Goal: Information Seeking & Learning: Check status

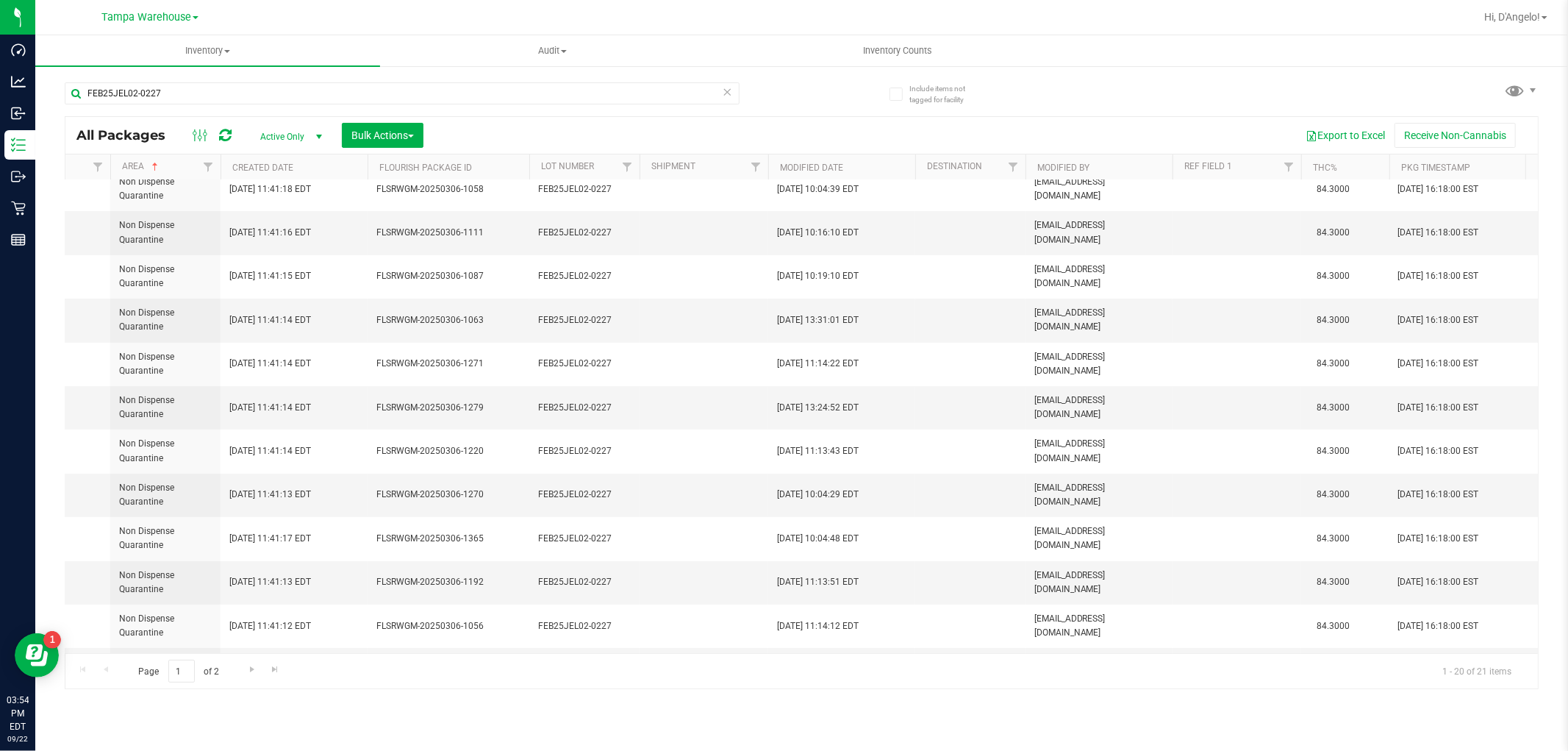
scroll to position [0, 1333]
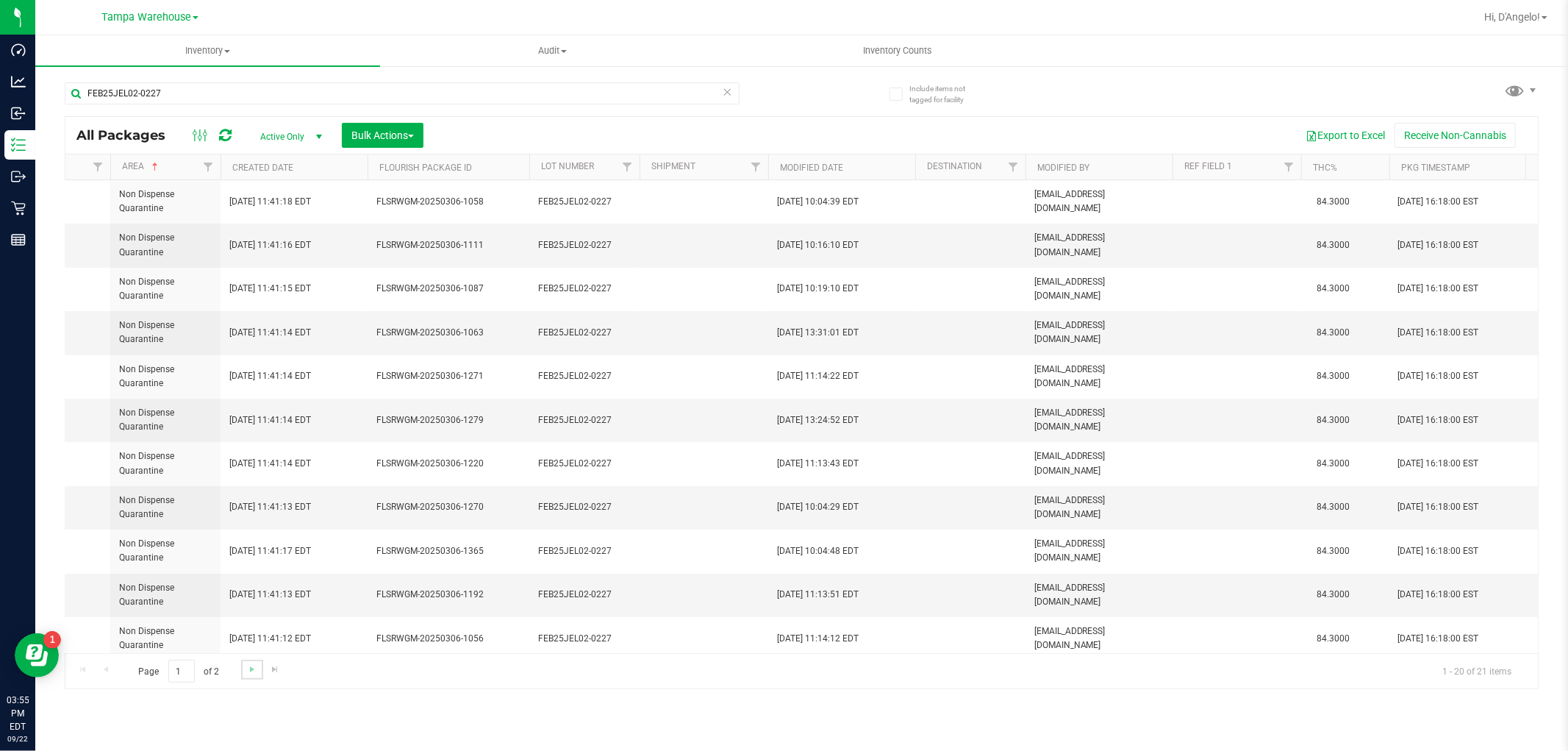
click at [257, 667] on link "Go to the next page" at bounding box center [251, 670] width 21 height 20
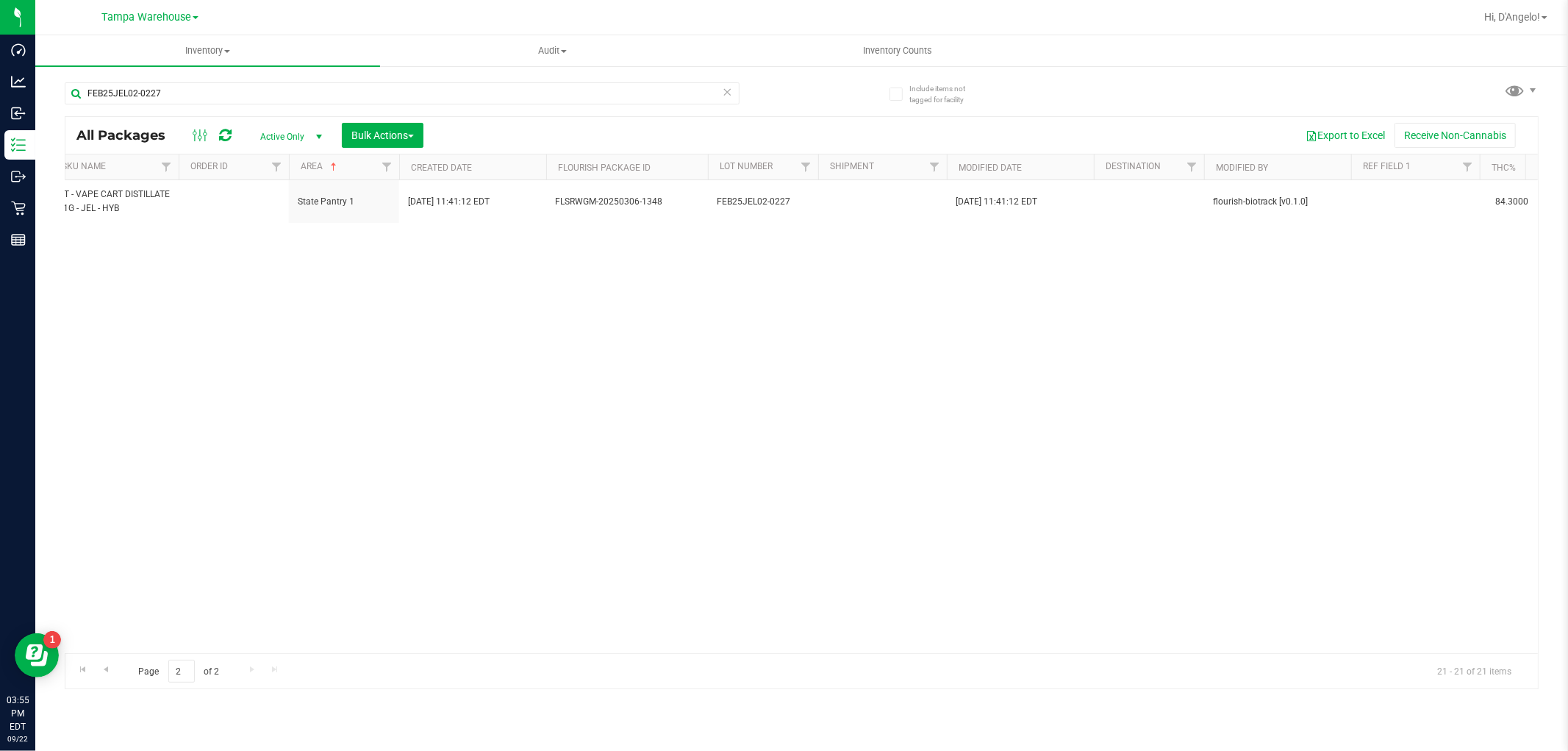
drag, startPoint x: 493, startPoint y: 660, endPoint x: 397, endPoint y: 658, distance: 96.0
click at [397, 658] on div "Page 2 of 2 21 - 21 of 21 items" at bounding box center [802, 671] width 1472 height 36
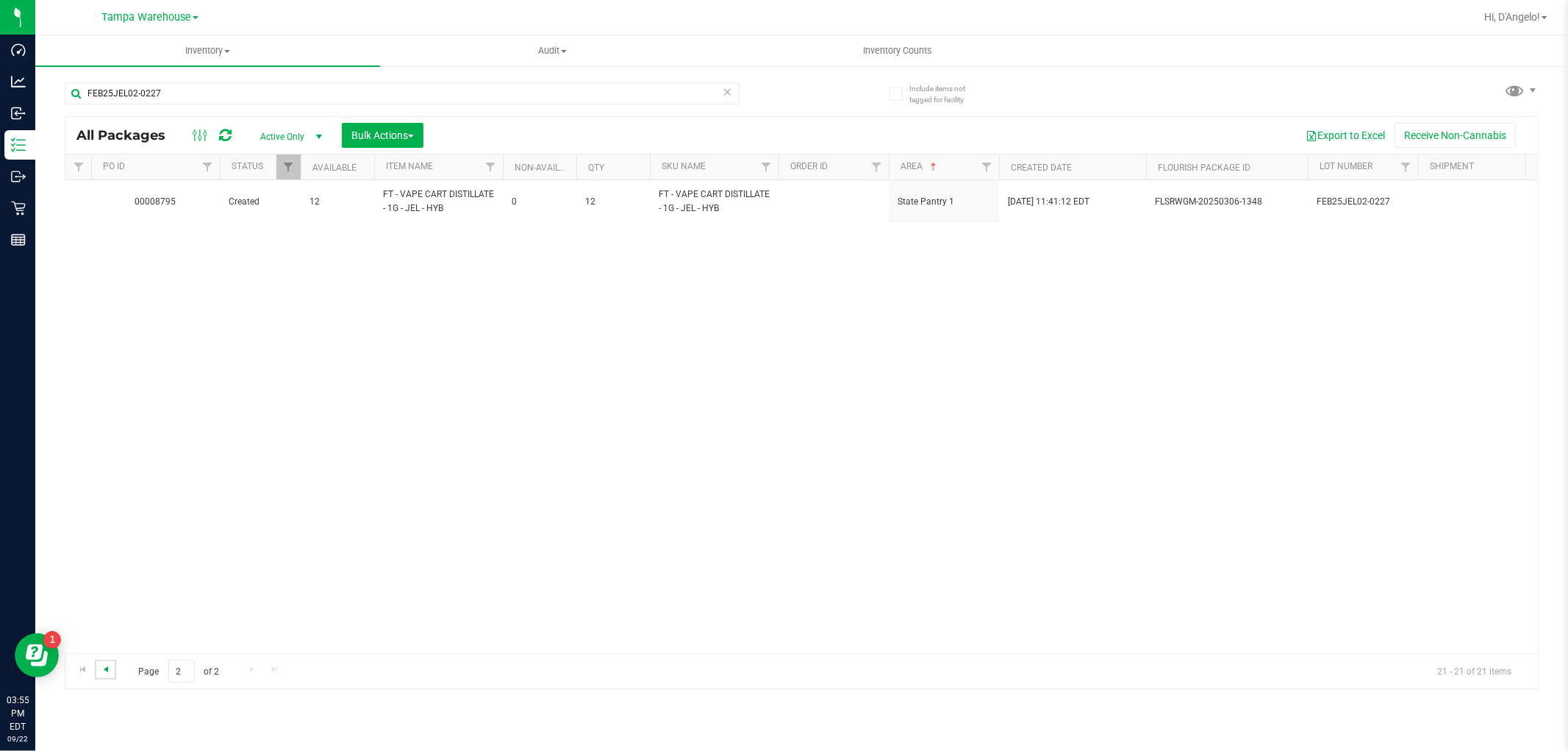
click at [107, 669] on span "Go to the previous page" at bounding box center [105, 669] width 12 height 12
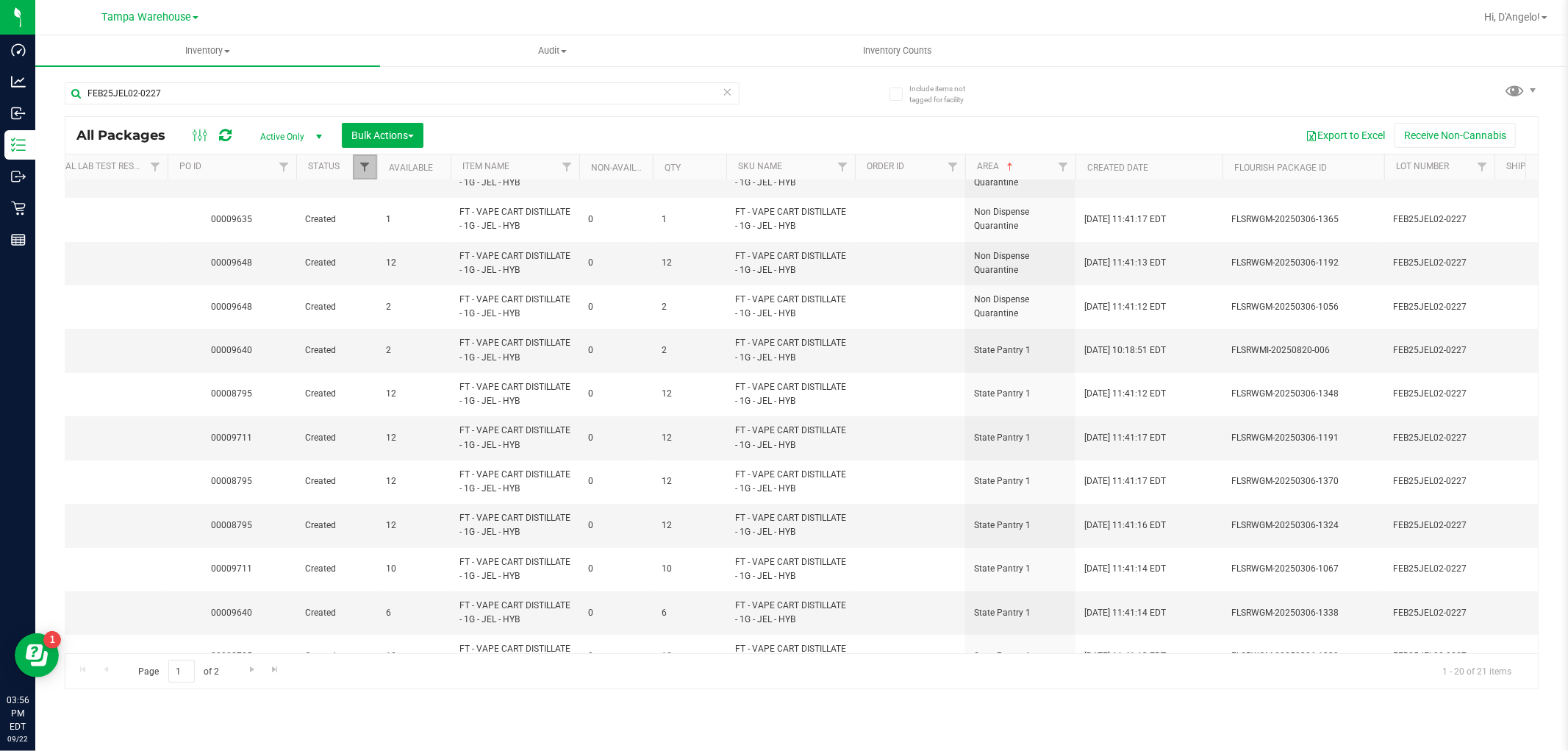
click at [362, 169] on span "Filter" at bounding box center [364, 166] width 12 height 12
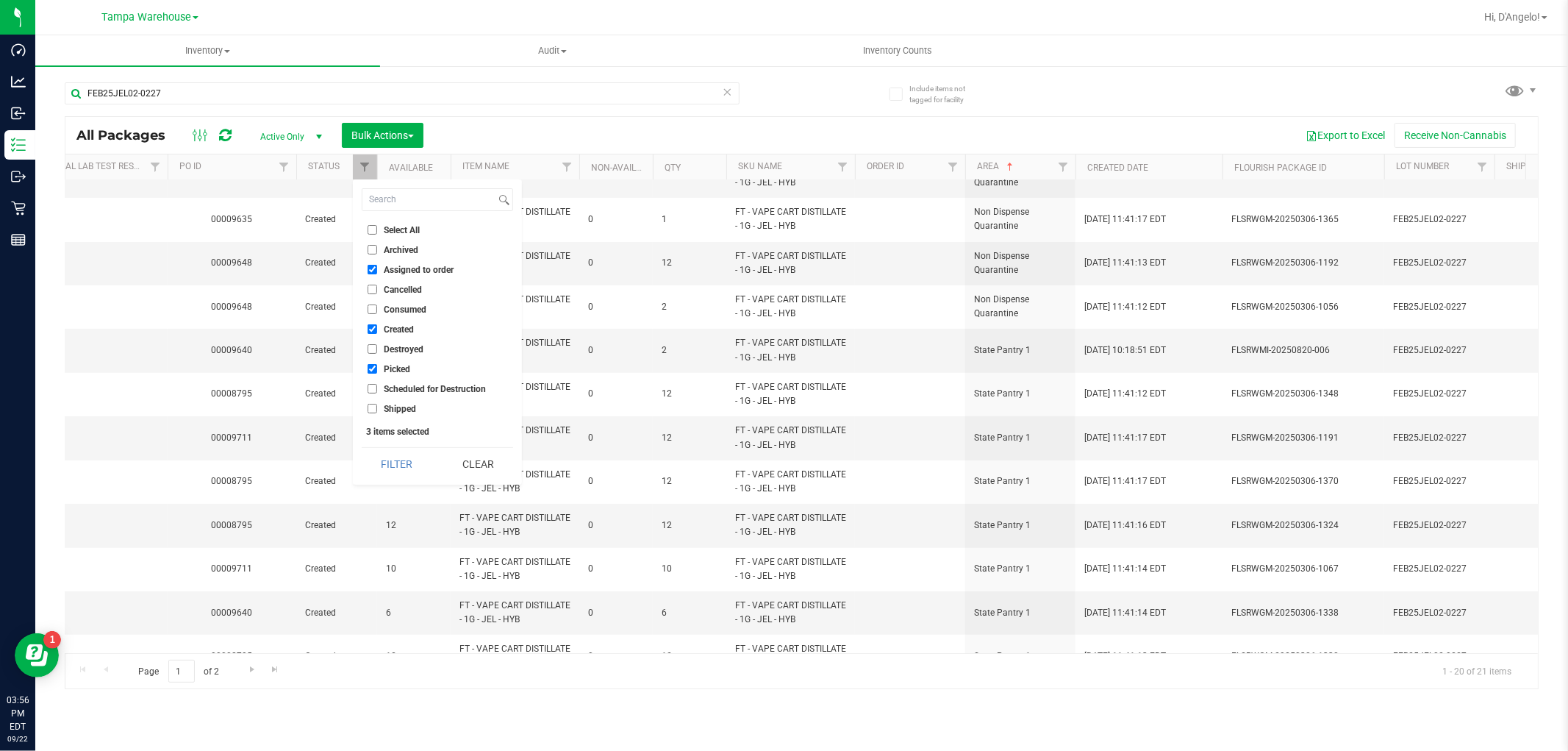
click at [408, 306] on span "Consumed" at bounding box center [405, 310] width 43 height 9
click at [377, 305] on input "Consumed" at bounding box center [372, 309] width 9 height 9
checkbox input "true"
click at [390, 345] on span "Destroyed" at bounding box center [403, 349] width 39 height 9
click at [377, 344] on input "Destroyed" at bounding box center [372, 349] width 9 height 9
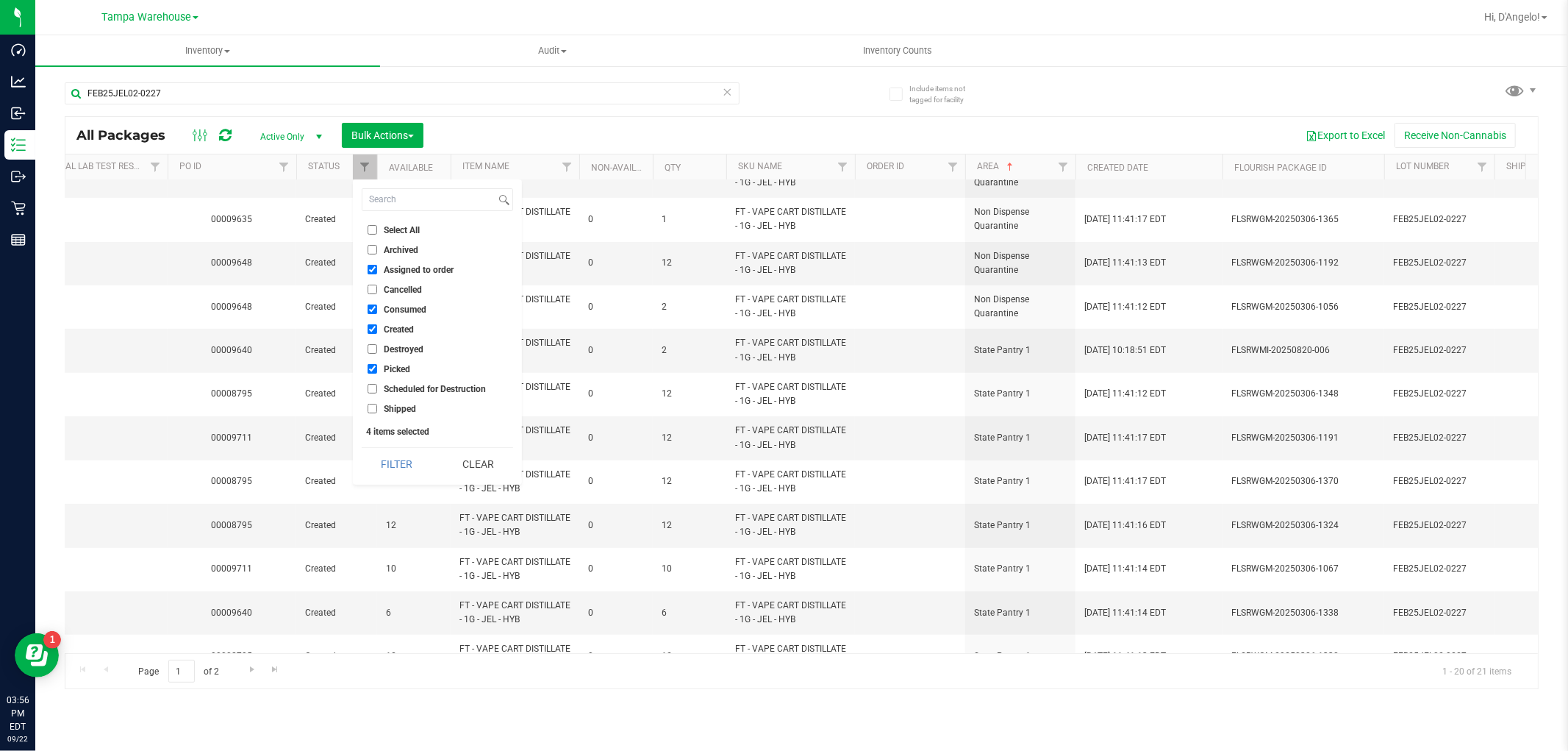
checkbox input "true"
click at [387, 407] on span "Shipped" at bounding box center [400, 409] width 32 height 9
click at [377, 407] on input "Shipped" at bounding box center [372, 408] width 9 height 9
checkbox input "true"
click at [387, 392] on span "Scheduled for Destruction" at bounding box center [435, 389] width 102 height 9
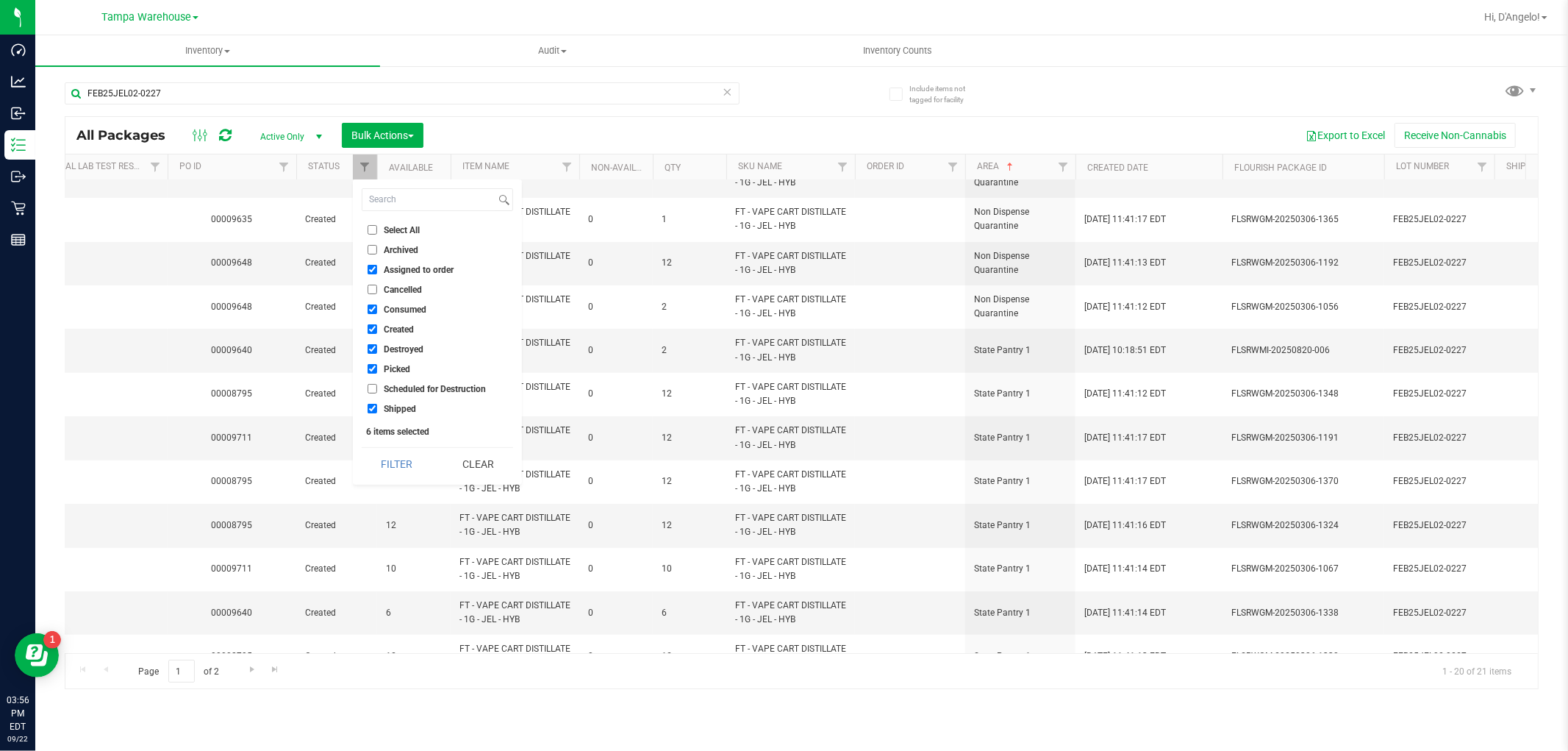
click at [377, 392] on input "Scheduled for Destruction" at bounding box center [372, 389] width 9 height 9
checkbox input "true"
click at [390, 227] on span "Select All" at bounding box center [401, 231] width 36 height 9
click at [377, 227] on input "Select All" at bounding box center [372, 230] width 9 height 9
checkbox input "true"
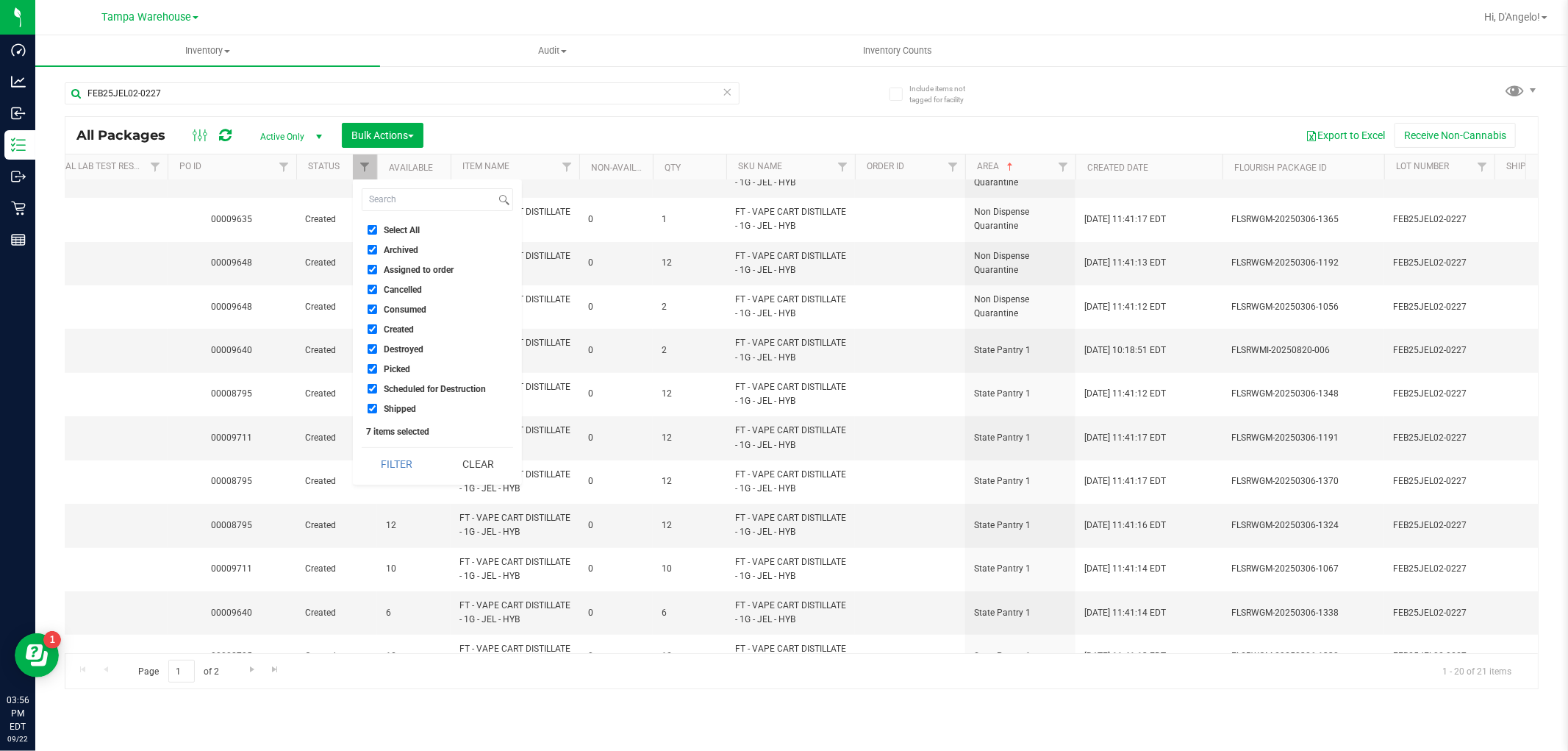
checkbox input "true"
click at [392, 467] on button "Filter" at bounding box center [396, 464] width 70 height 32
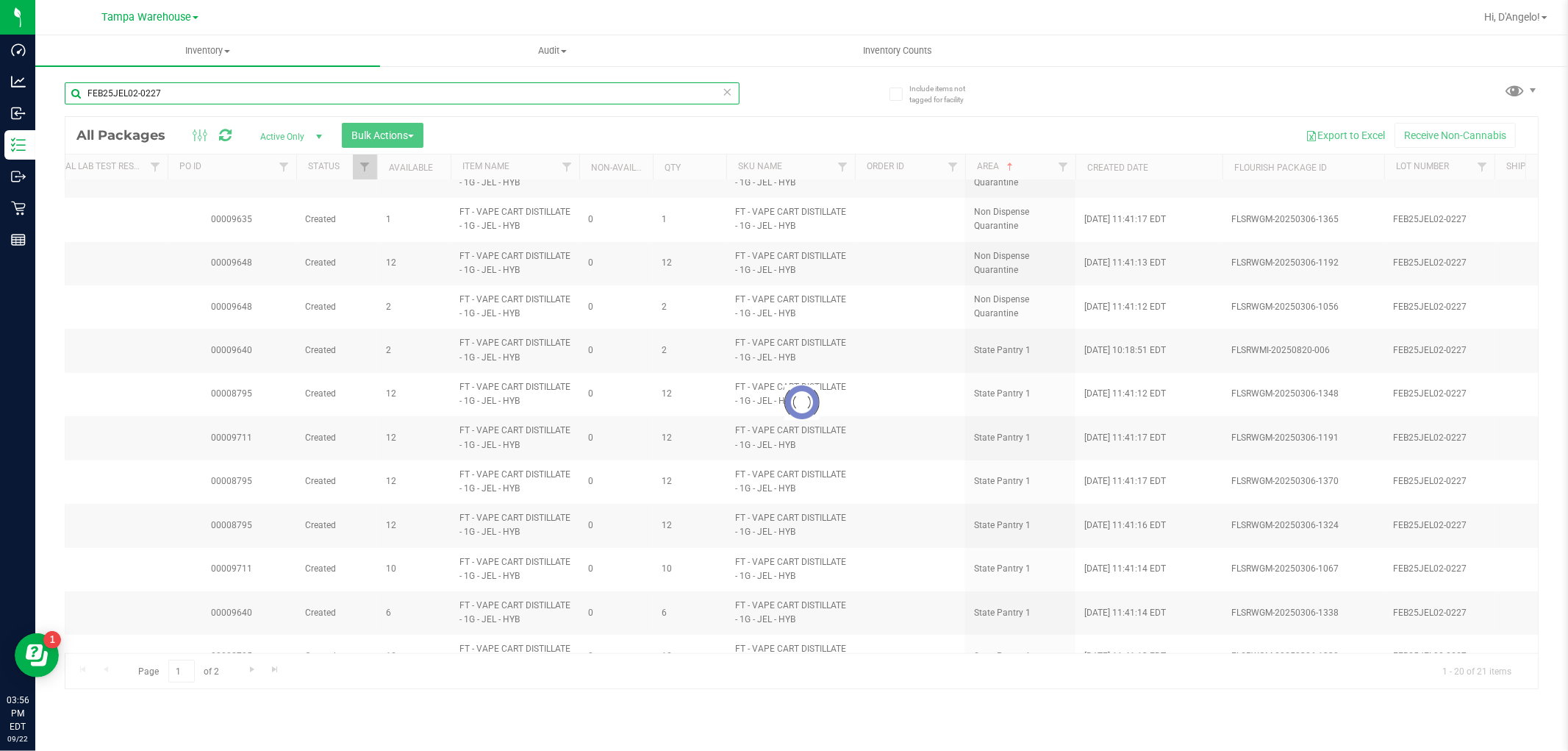
drag, startPoint x: 197, startPoint y: 89, endPoint x: 57, endPoint y: 91, distance: 140.0
click at [57, 91] on div "Include items not tagged for facility FEB25JEL02-0227 Loading... All Packages A…" at bounding box center [802, 289] width 1532 height 448
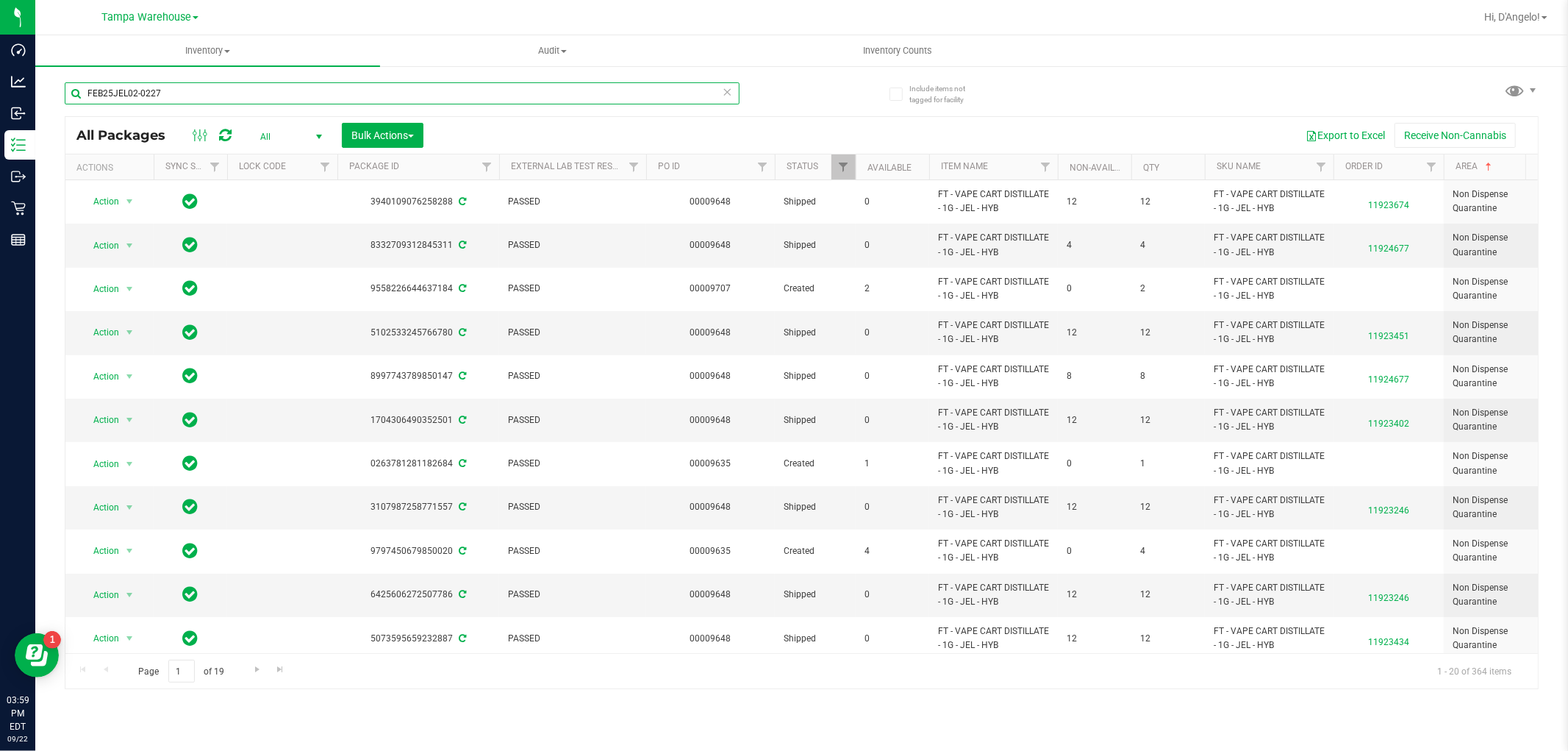
paste input "LSRWGM-20250306-1352"
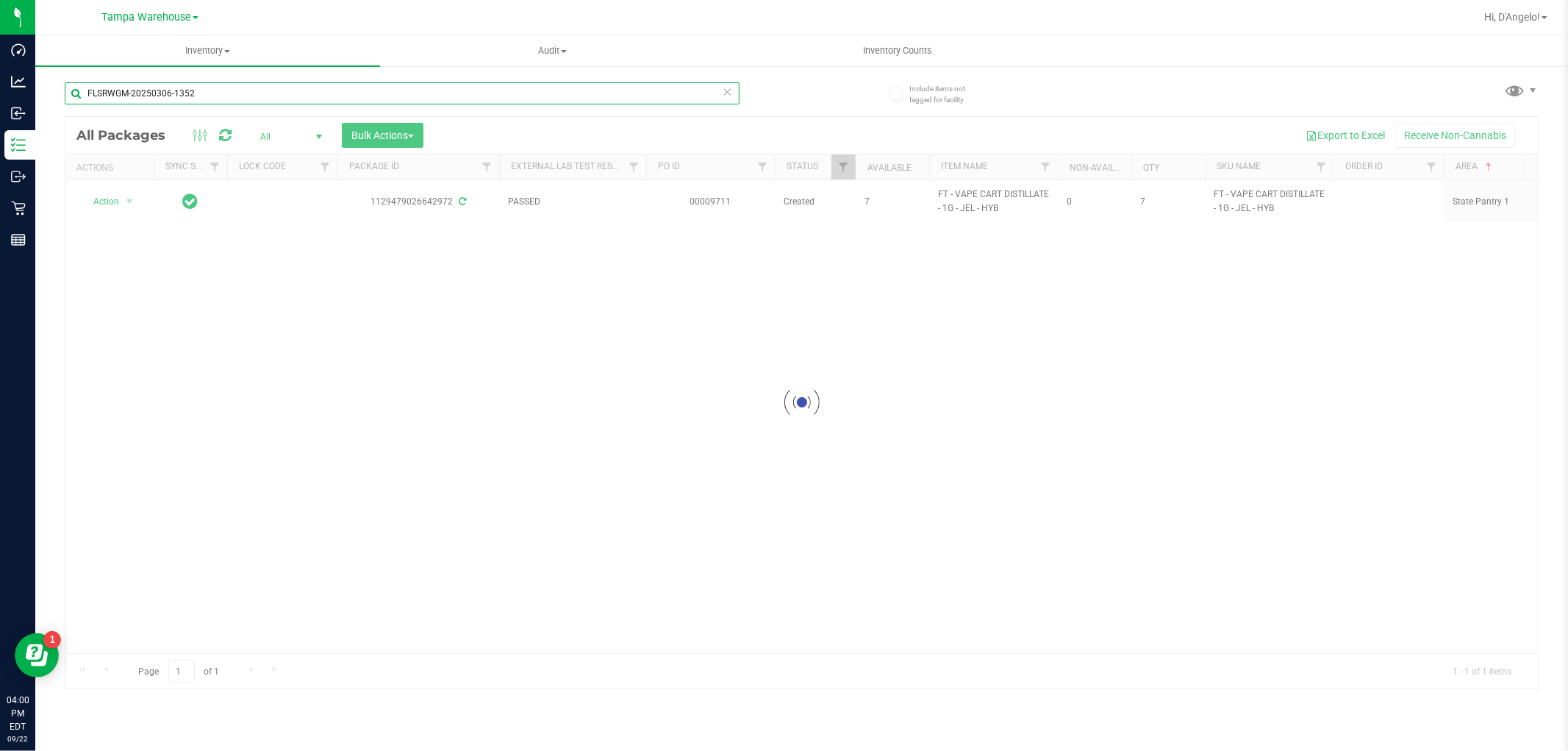
type input "FLSRWGM-20250306-1352"
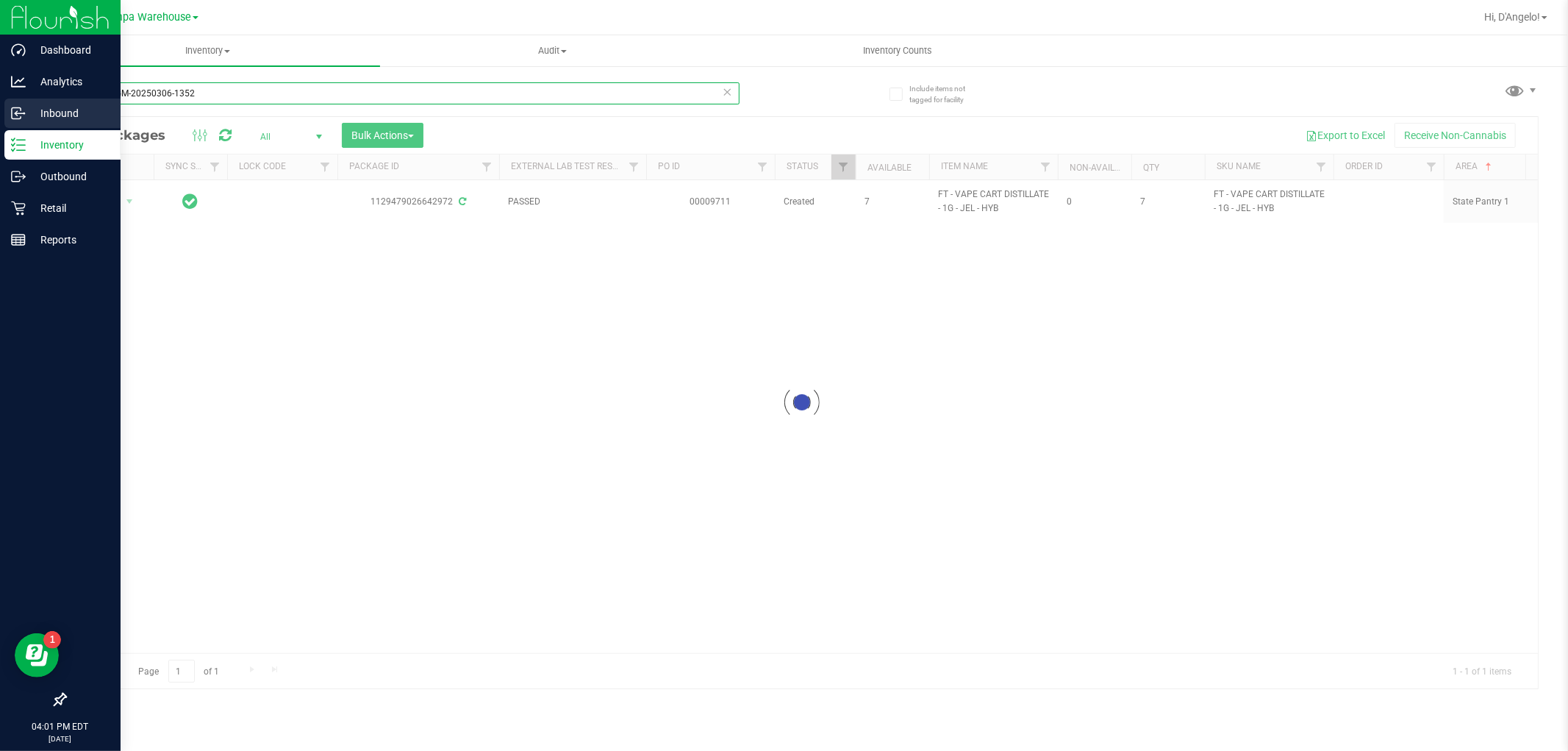
drag, startPoint x: 219, startPoint y: 92, endPoint x: 31, endPoint y: 101, distance: 188.2
click at [31, 101] on div "Dashboard Analytics Inbound Inventory Outbound Retail Reports 04:01 PM EDT [DAT…" at bounding box center [784, 375] width 1568 height 751
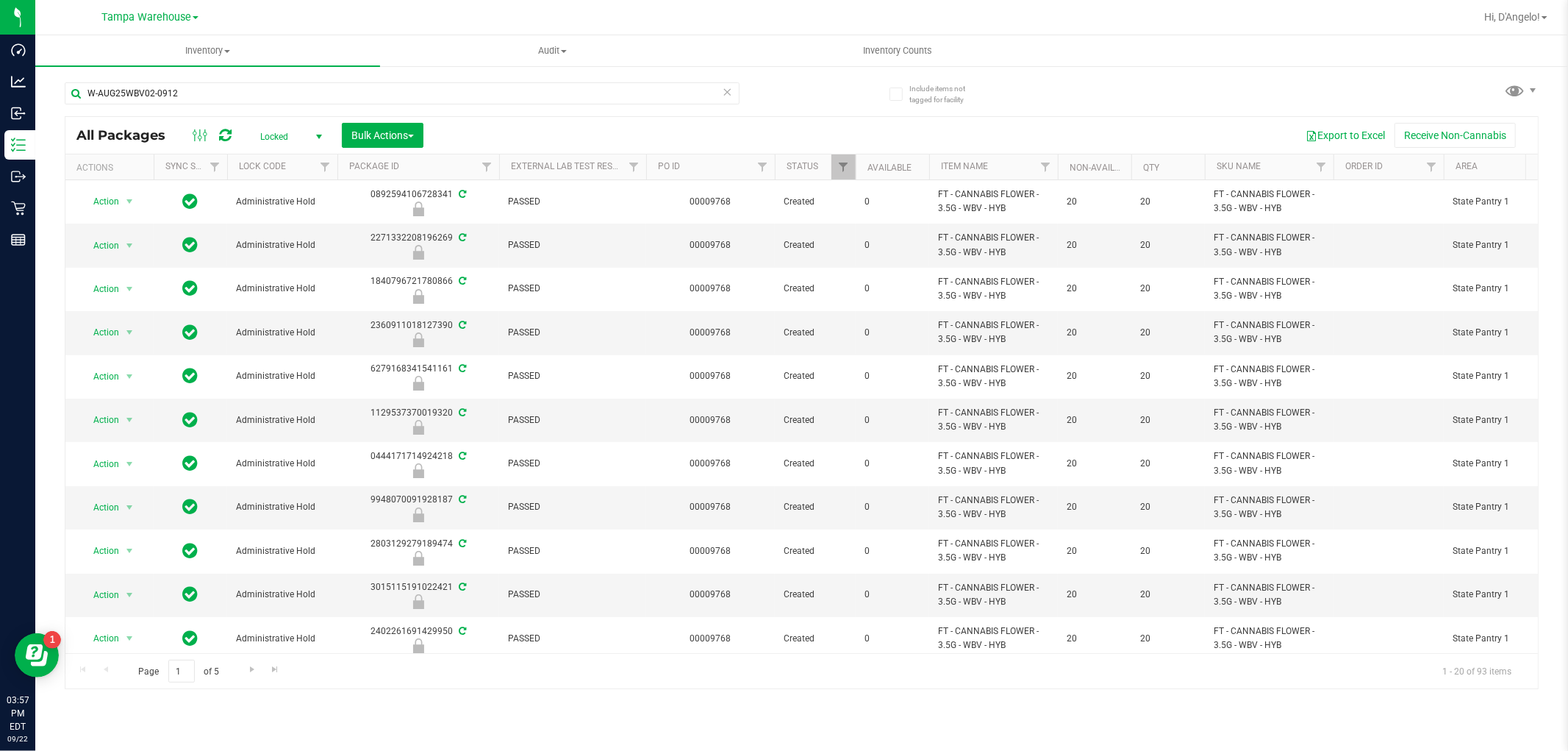
click at [268, 137] on span "Locked" at bounding box center [288, 136] width 80 height 21
click at [288, 158] on li "Active Only" at bounding box center [287, 161] width 80 height 22
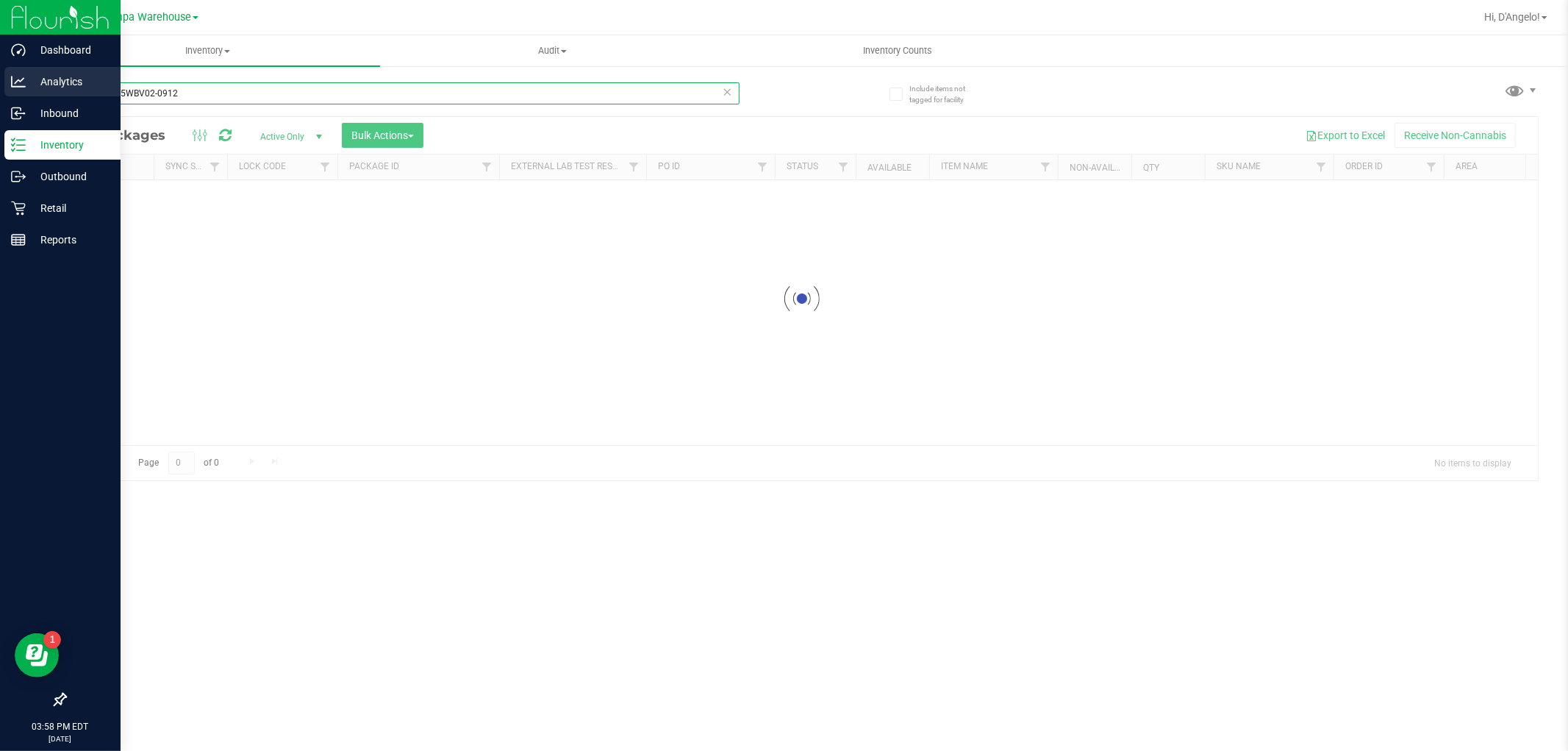
drag, startPoint x: 264, startPoint y: 98, endPoint x: 12, endPoint y: 87, distance: 252.2
click at [12, 87] on div "Dashboard Analytics Inbound Inventory Outbound Retail Reports 03:58 PM EDT 09/2…" at bounding box center [784, 375] width 1568 height 751
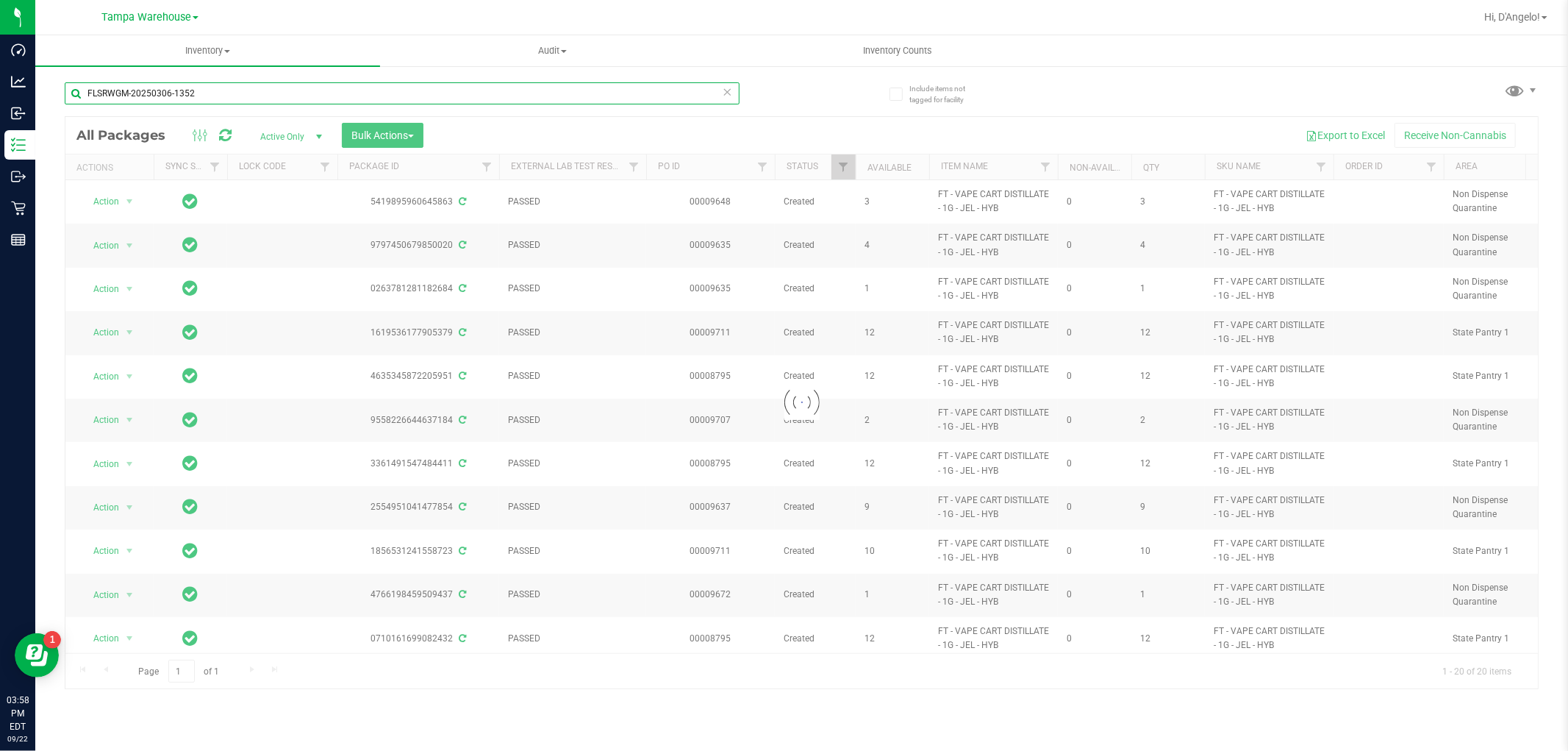
drag, startPoint x: 279, startPoint y: 94, endPoint x: 91, endPoint y: 98, distance: 188.0
click at [50, 97] on div "Include items not tagged for facility FLSRWGM-20250306-1352 Loading... All Pack…" at bounding box center [802, 289] width 1532 height 448
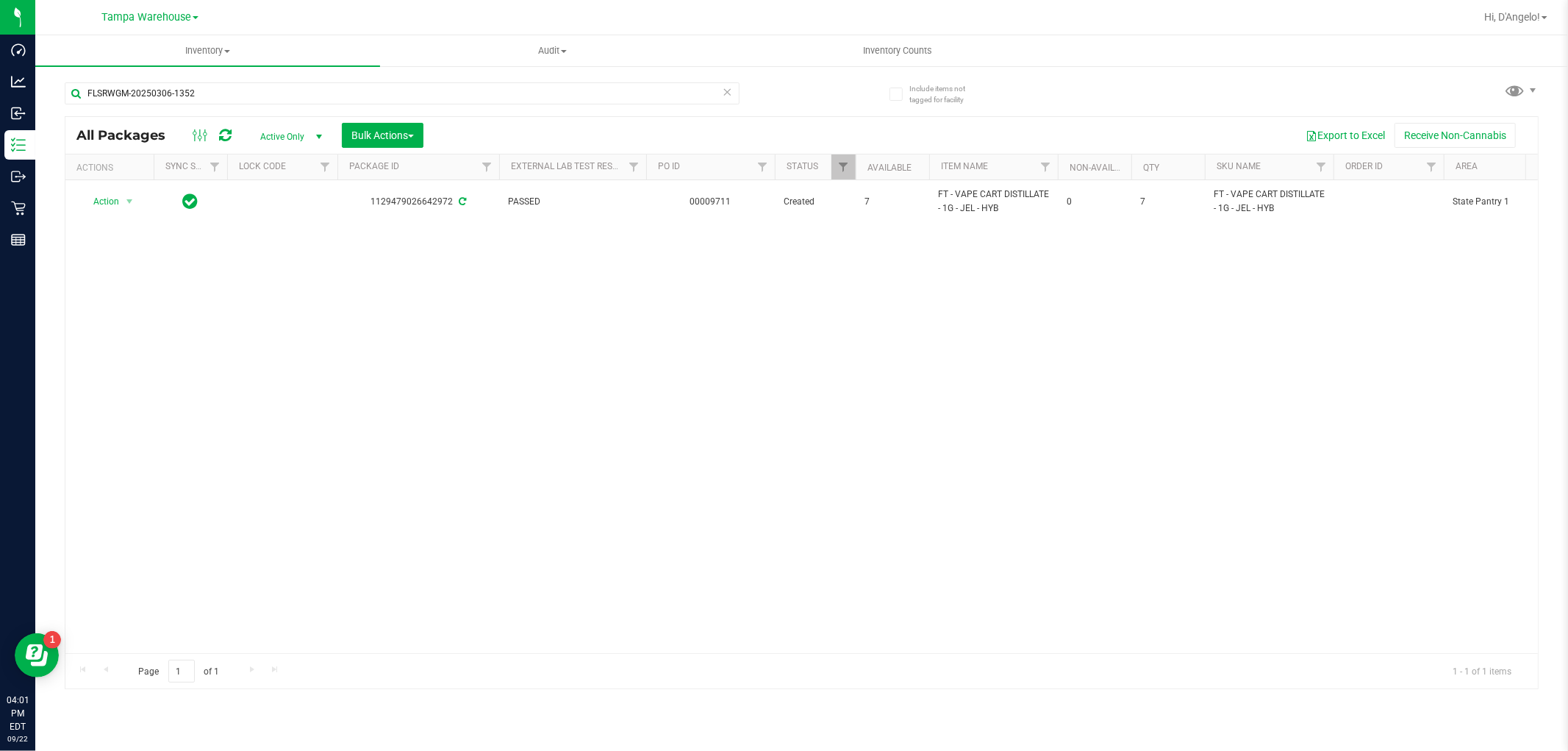
drag, startPoint x: 379, startPoint y: 655, endPoint x: 385, endPoint y: 649, distance: 8.5
click at [382, 653] on div "Page 1 of 1 1 - 1 of 1 items" at bounding box center [802, 671] width 1472 height 36
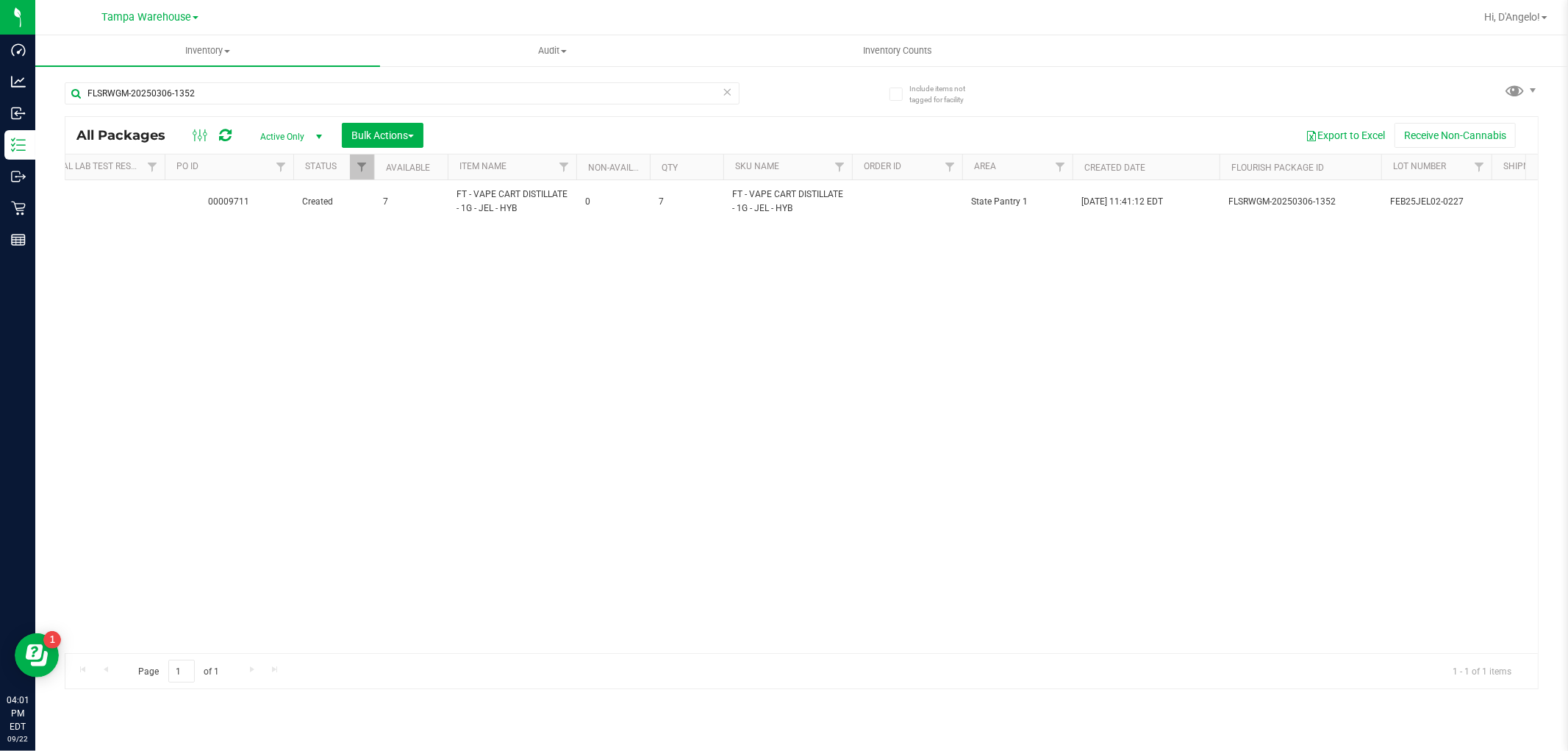
scroll to position [0, 488]
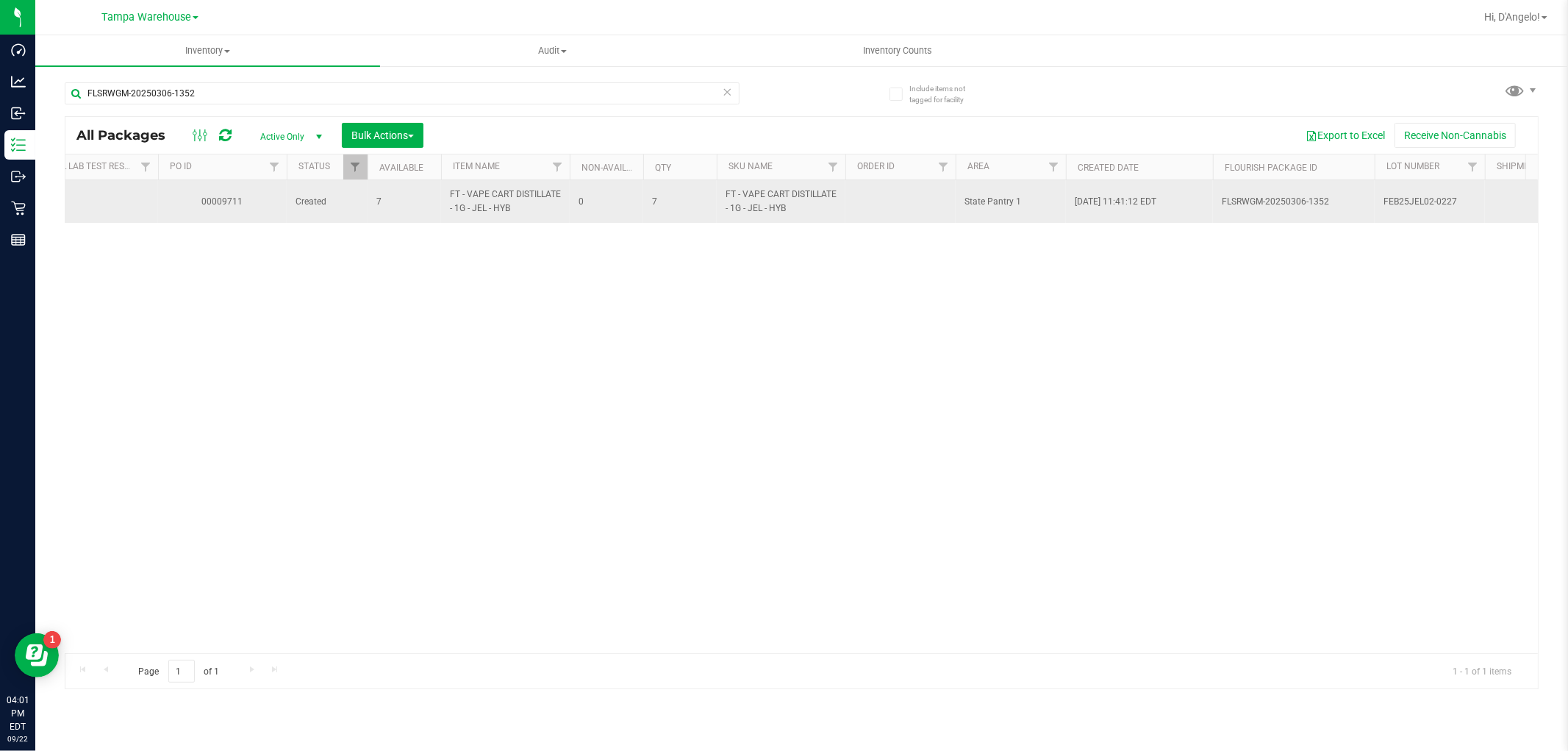
drag, startPoint x: 1482, startPoint y: 200, endPoint x: 1382, endPoint y: 204, distance: 100.1
click at [1382, 204] on td "FEB25JEL02-0227" at bounding box center [1429, 201] width 111 height 43
drag, startPoint x: 1468, startPoint y: 209, endPoint x: 1377, endPoint y: 204, distance: 91.1
click at [1377, 204] on input "FEB25JEL02-0227" at bounding box center [1425, 201] width 105 height 23
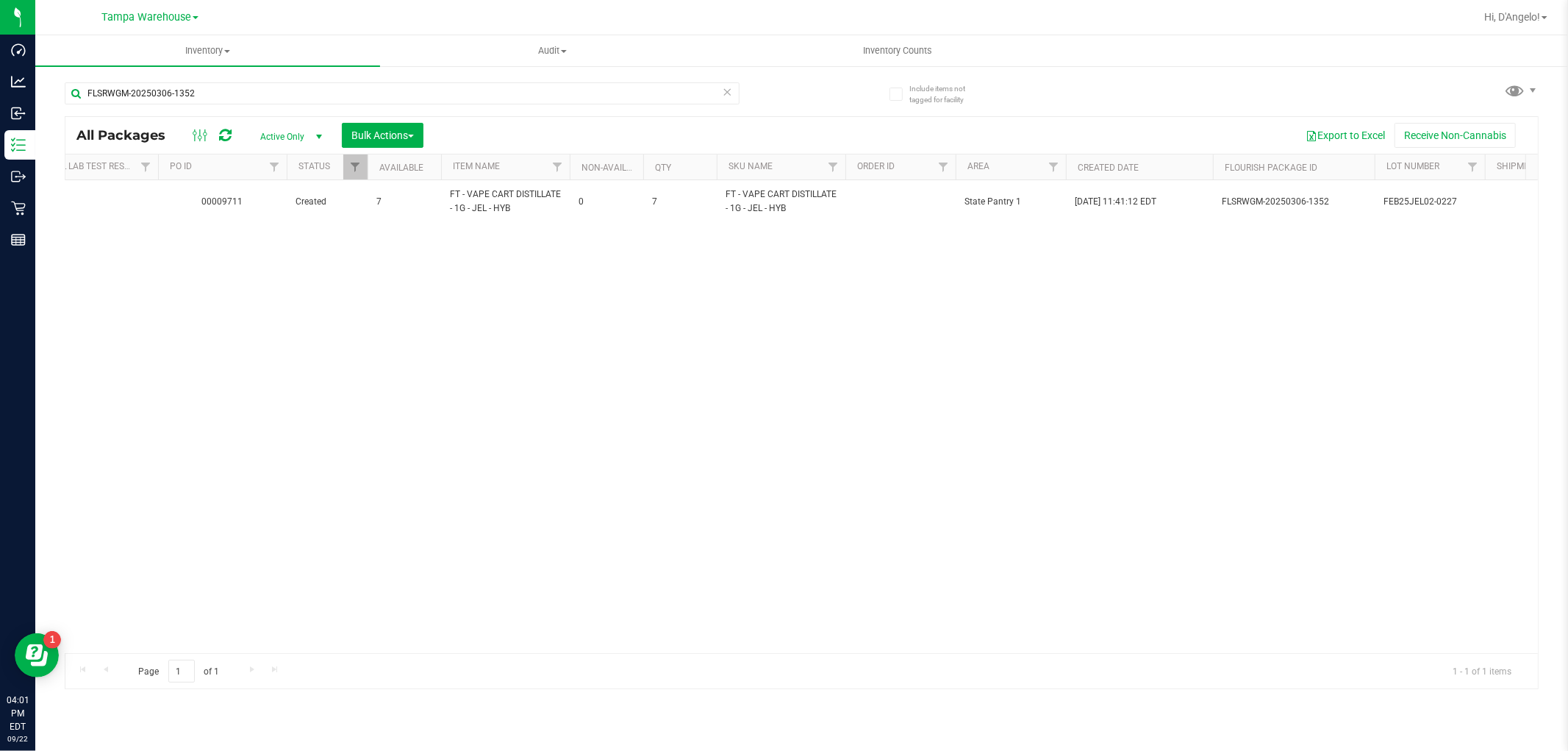
click at [909, 309] on div "Action Action Adjust qty Create package Edit attributes Global inventory Locate…" at bounding box center [802, 416] width 1472 height 473
drag, startPoint x: 248, startPoint y: 97, endPoint x: 62, endPoint y: 92, distance: 186.1
click at [62, 92] on div "Include items not tagged for facility FLSRWGM-20250306-1352 All Packages Active…" at bounding box center [802, 289] width 1532 height 448
paste input "EB25JEL02-0227"
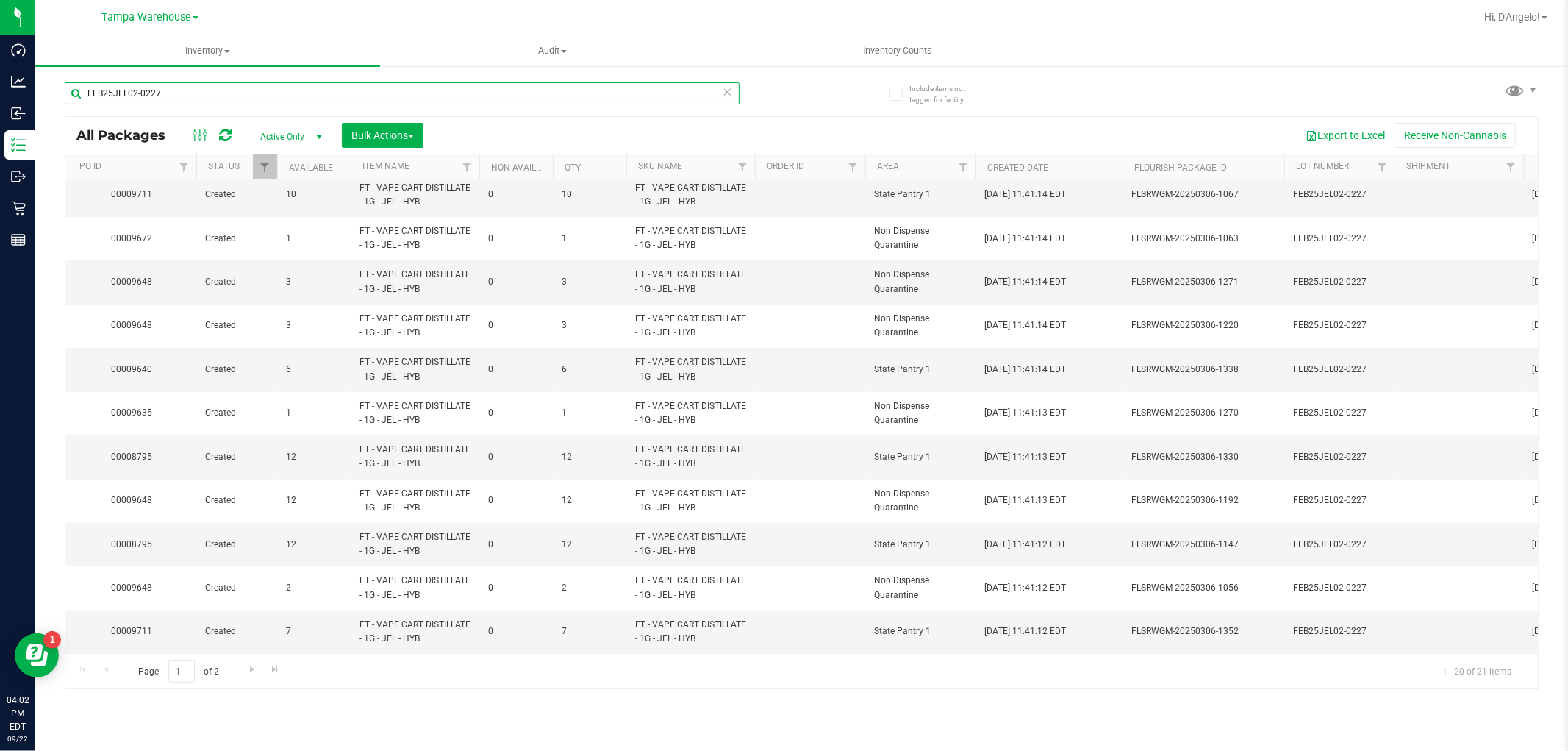
scroll to position [0, 703]
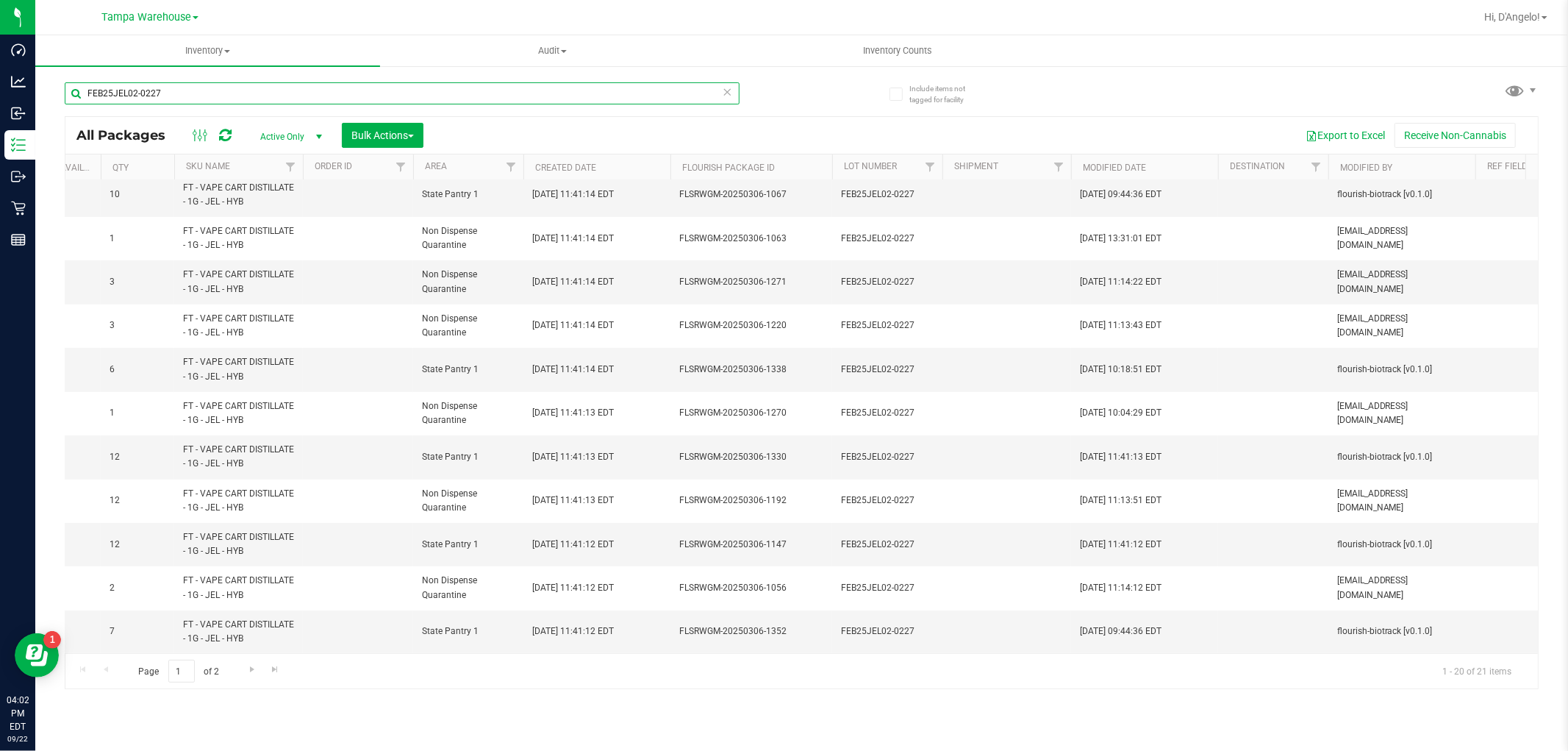
type input "FEB25JEL02-0227"
click at [1170, 170] on th "Modified Date" at bounding box center [1144, 167] width 147 height 26
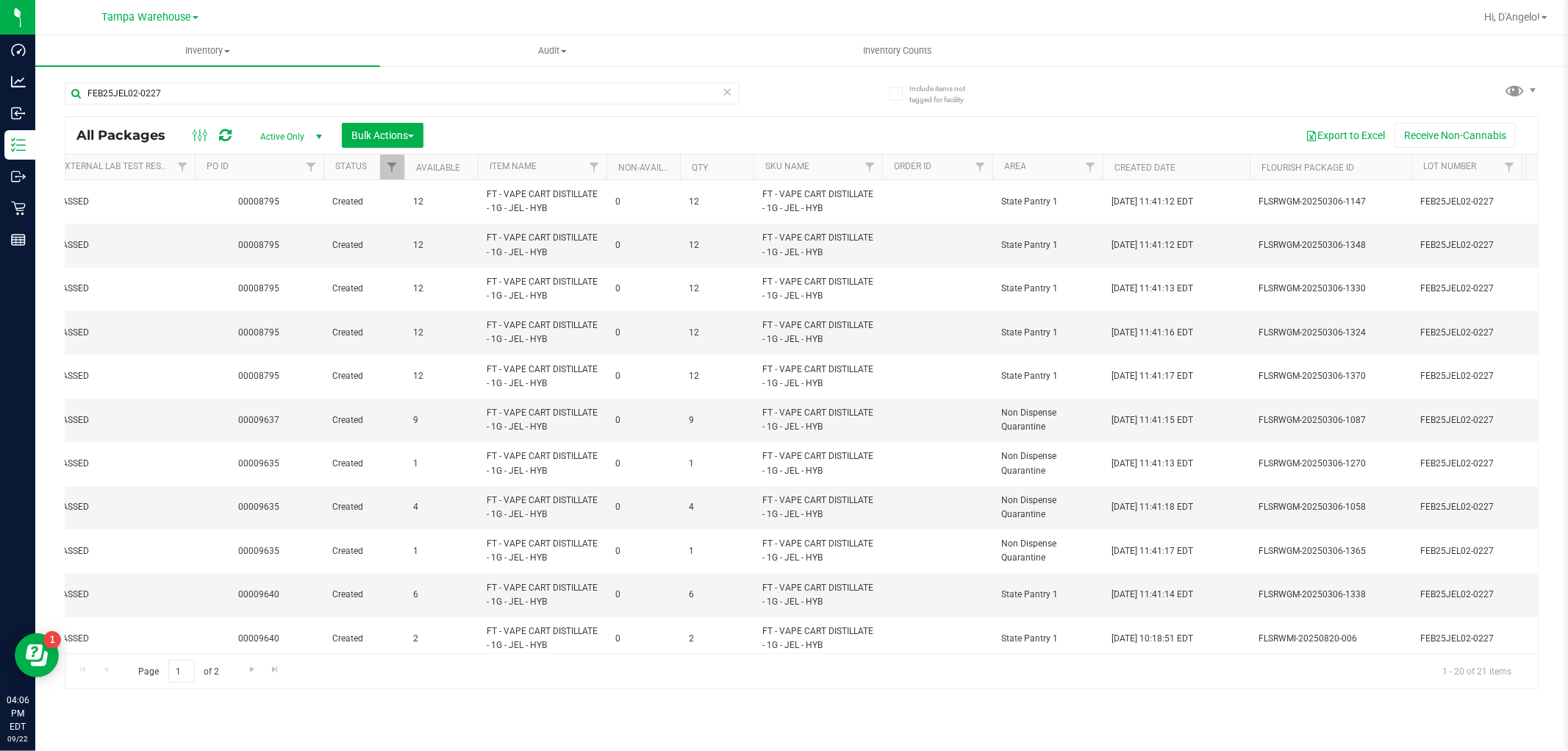
scroll to position [0, 447]
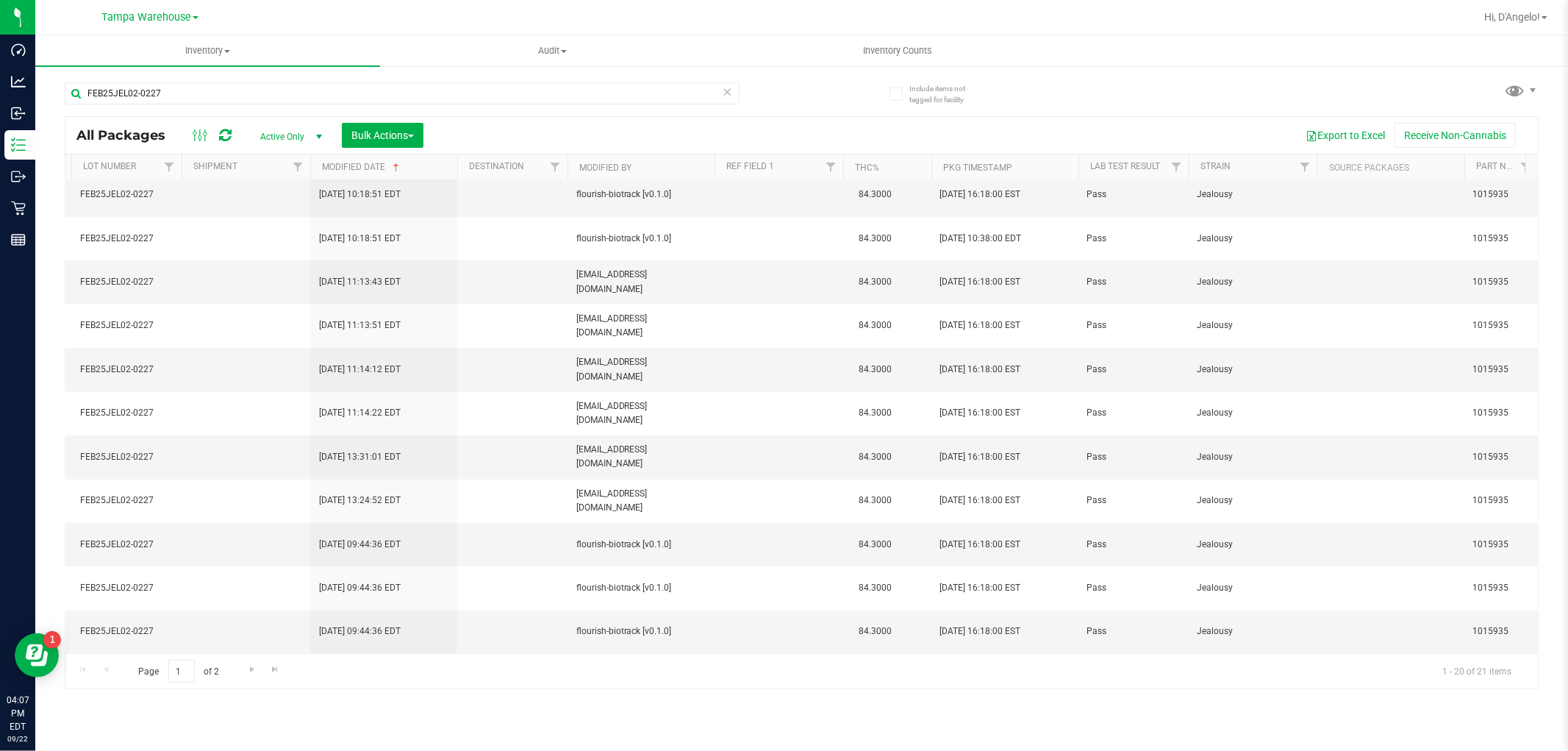
drag, startPoint x: 657, startPoint y: 621, endPoint x: 1046, endPoint y: 93, distance: 655.8
click at [1047, 91] on div "FEB25JEL02-0227 All Packages Active Only Active Only Lab Samples Locked All Ext…" at bounding box center [802, 379] width 1474 height 620
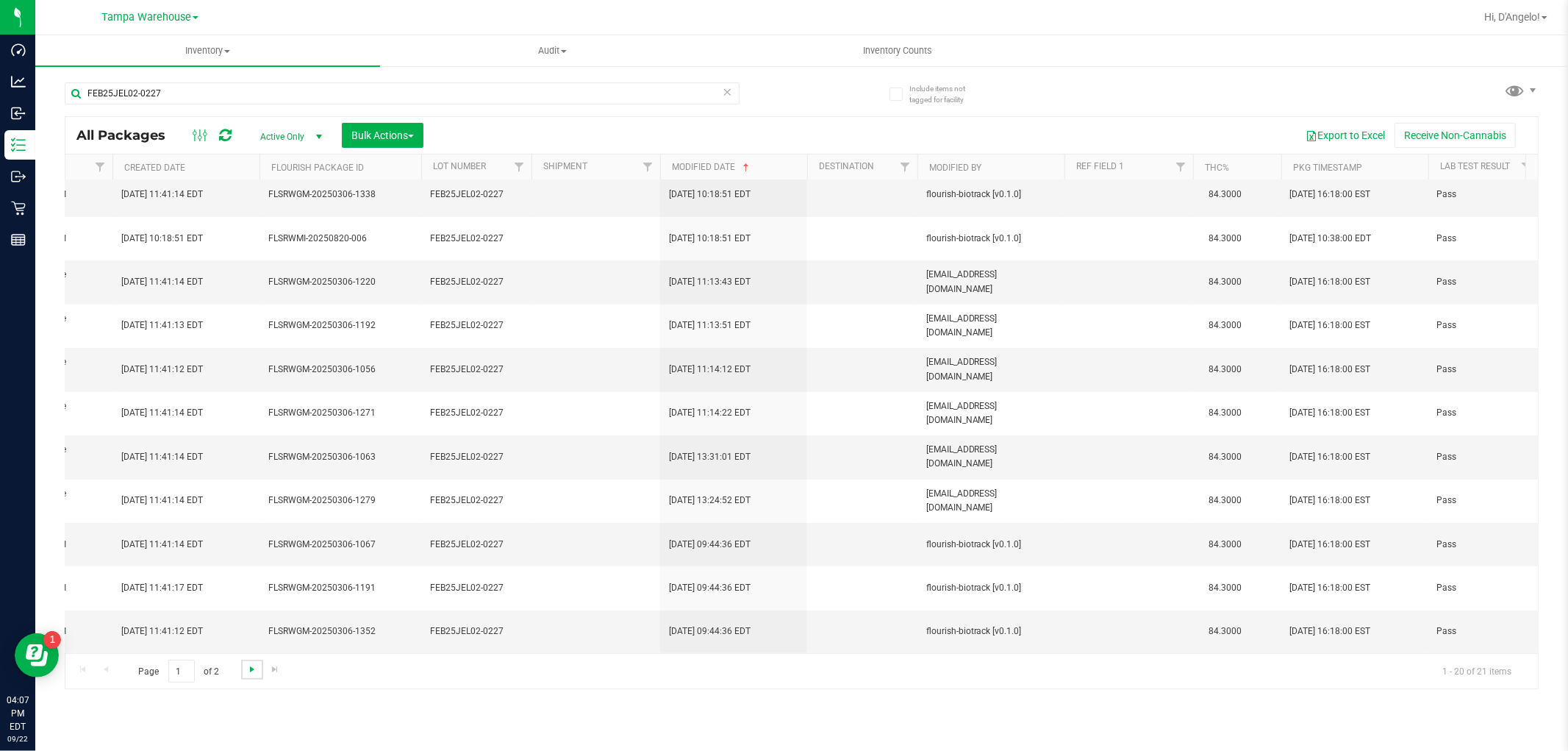
click at [255, 672] on span "Go to the next page" at bounding box center [251, 669] width 12 height 12
